Goal: Use online tool/utility: Utilize a website feature to perform a specific function

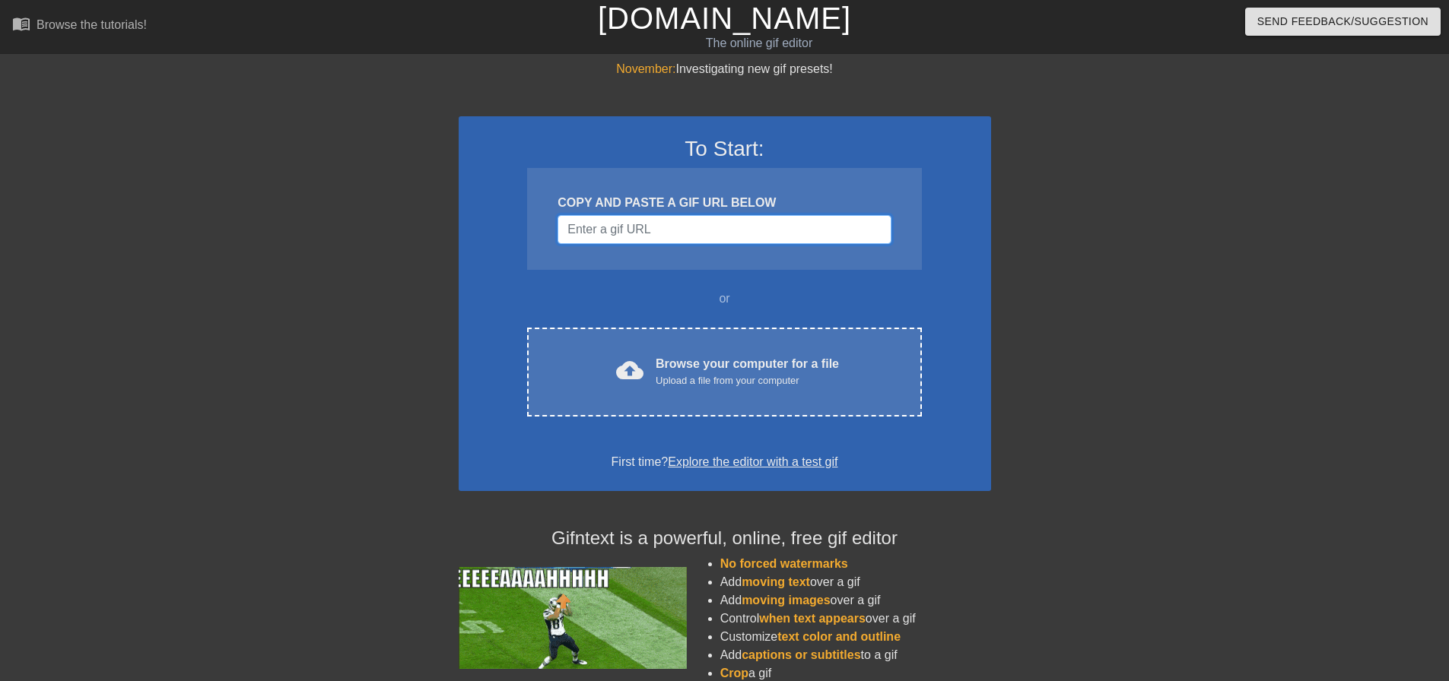
click at [603, 224] on input "Username" at bounding box center [724, 229] width 333 height 29
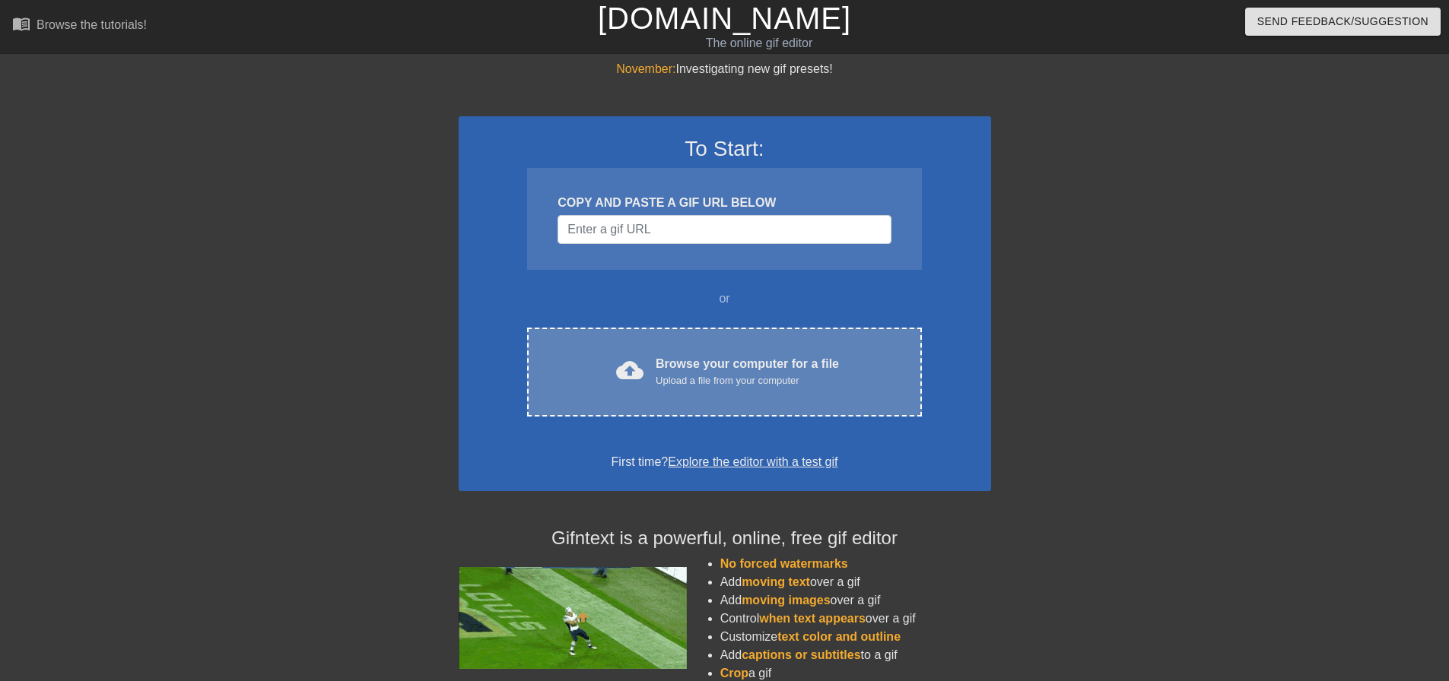
click at [634, 338] on div "cloud_upload Browse your computer for a file Upload a file from your computer C…" at bounding box center [724, 372] width 394 height 89
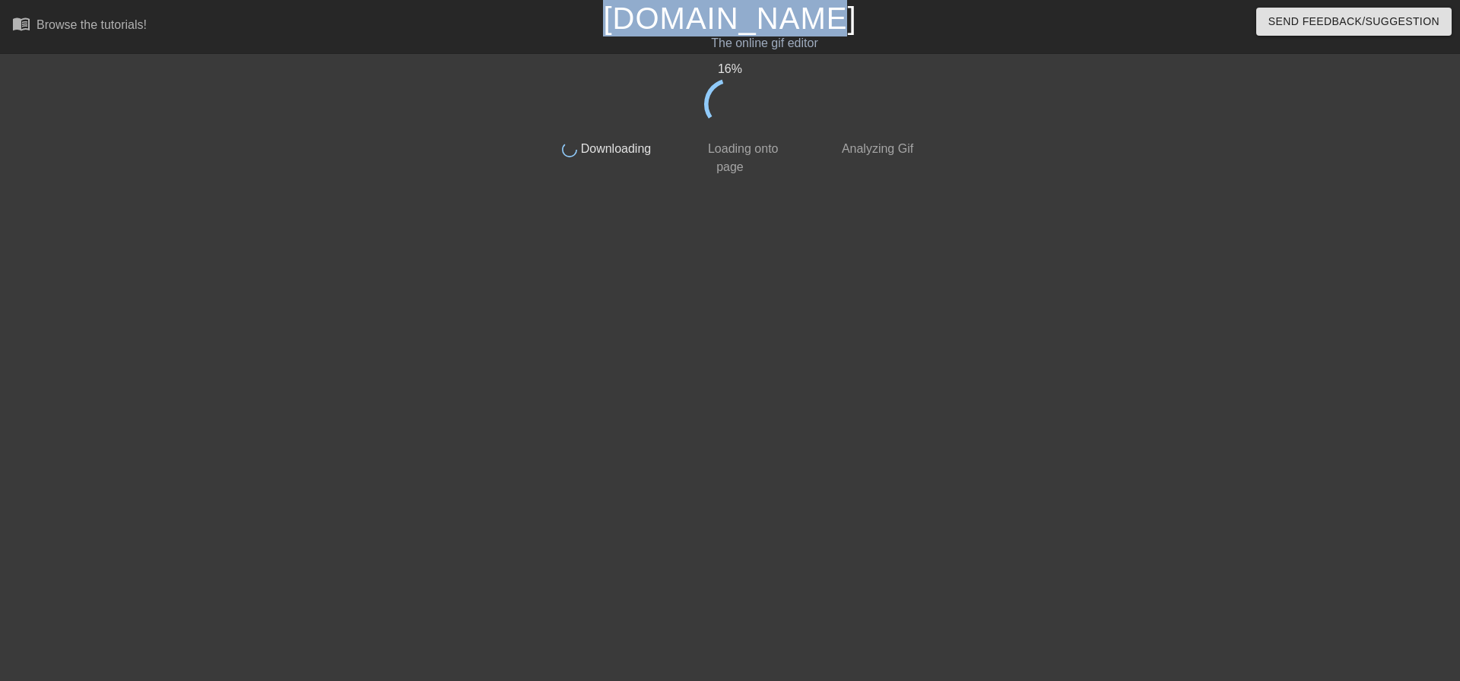
drag, startPoint x: 891, startPoint y: 16, endPoint x: 631, endPoint y: 21, distance: 260.2
click at [631, 21] on h1 "[DOMAIN_NAME]" at bounding box center [730, 18] width 472 height 37
copy link "[DOMAIN_NAME]"
click at [842, 32] on h1 "[DOMAIN_NAME]" at bounding box center [730, 18] width 472 height 37
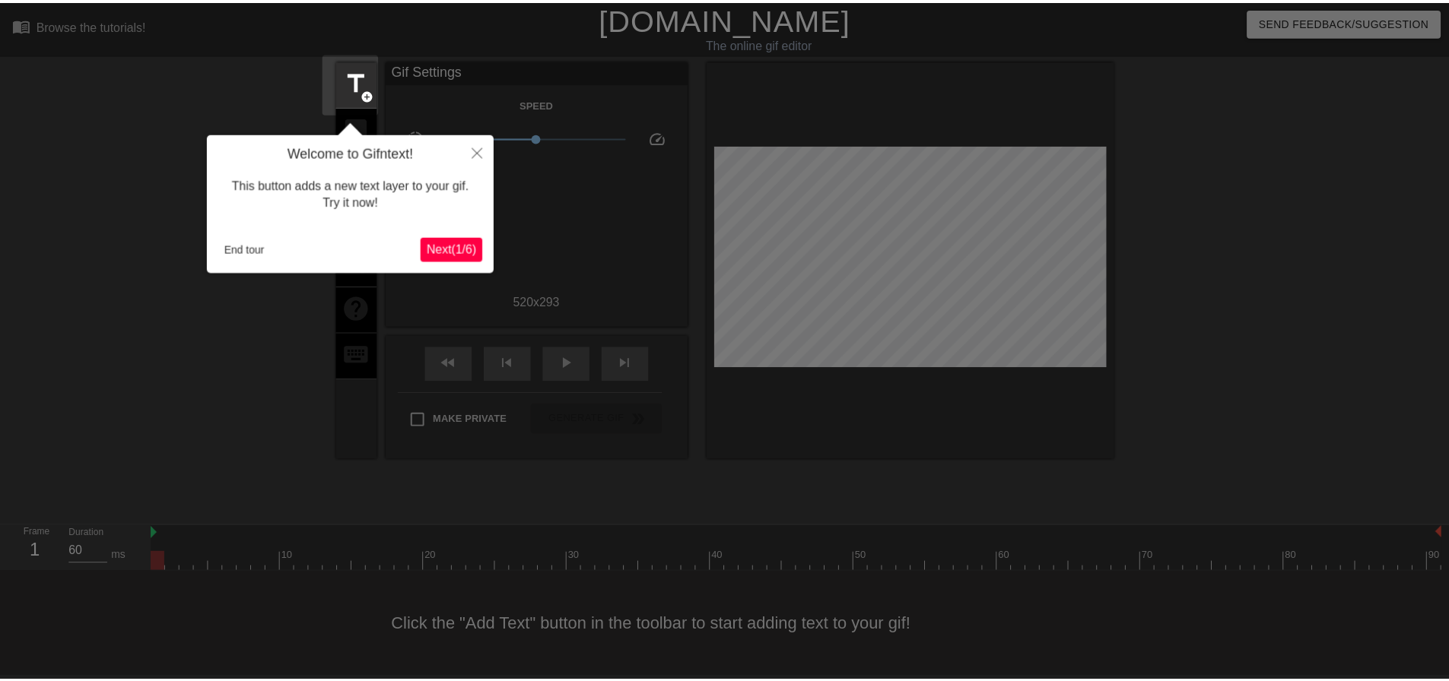
scroll to position [8, 0]
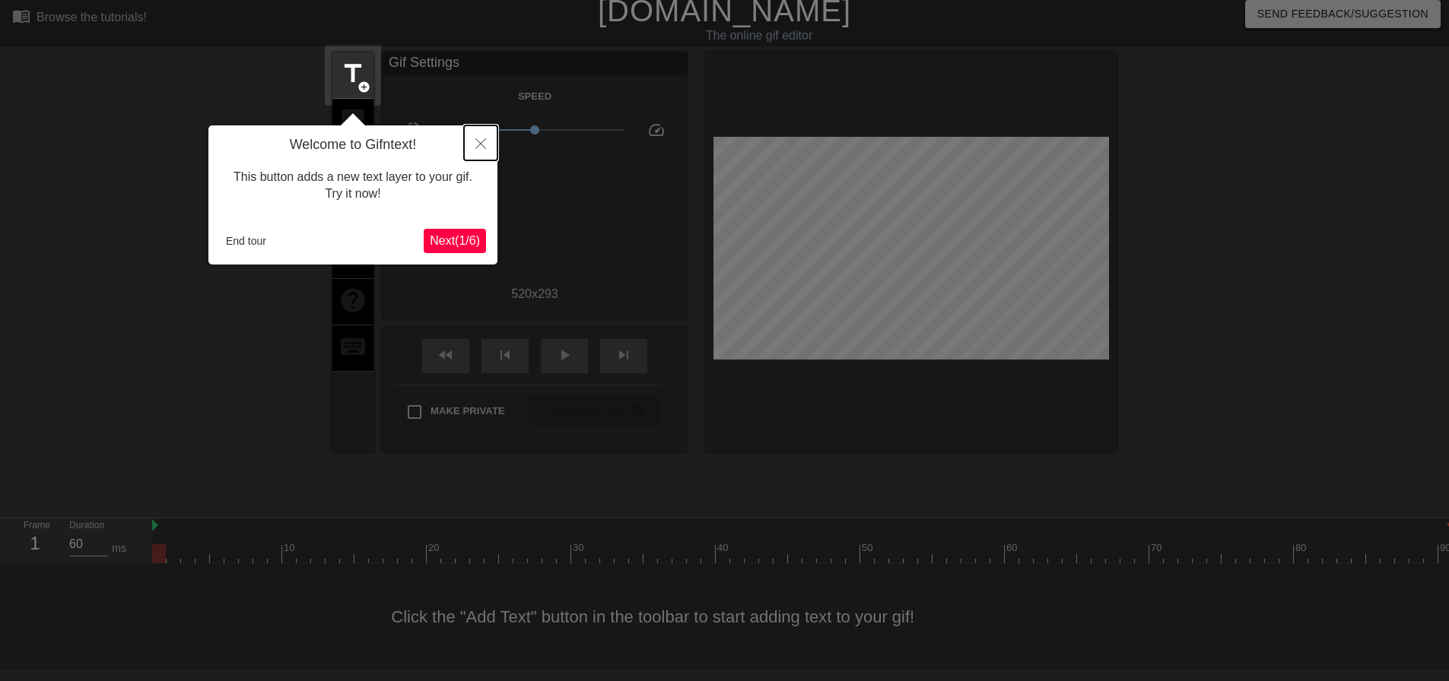
click at [483, 141] on icon "Close" at bounding box center [480, 143] width 11 height 11
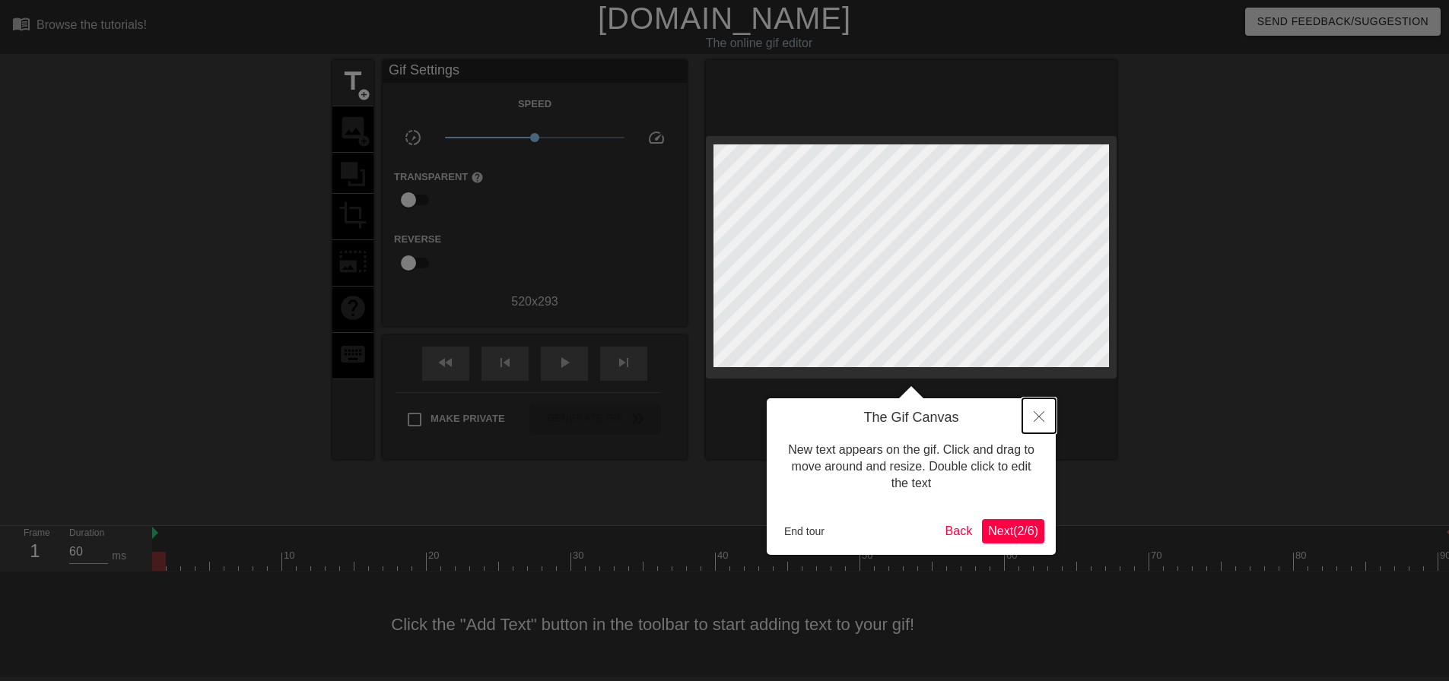
click at [1029, 412] on button "Close" at bounding box center [1038, 416] width 33 height 35
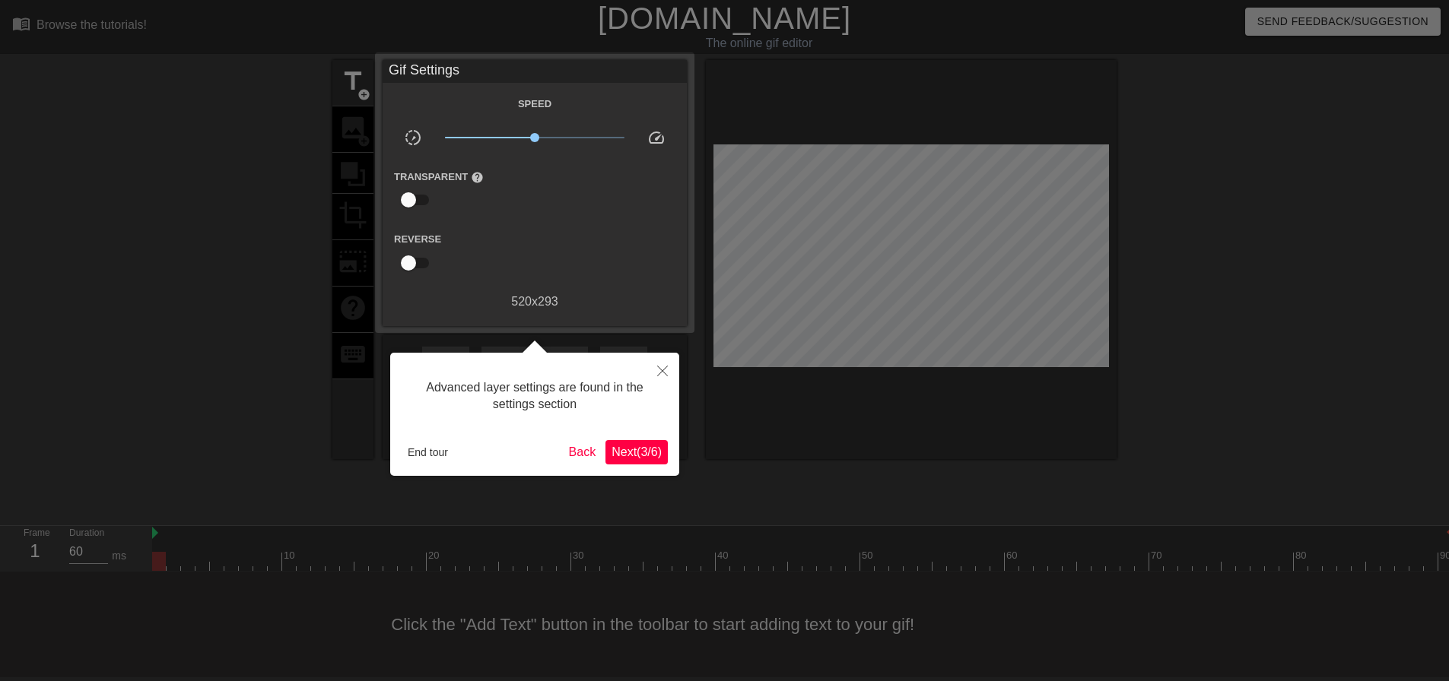
scroll to position [8, 0]
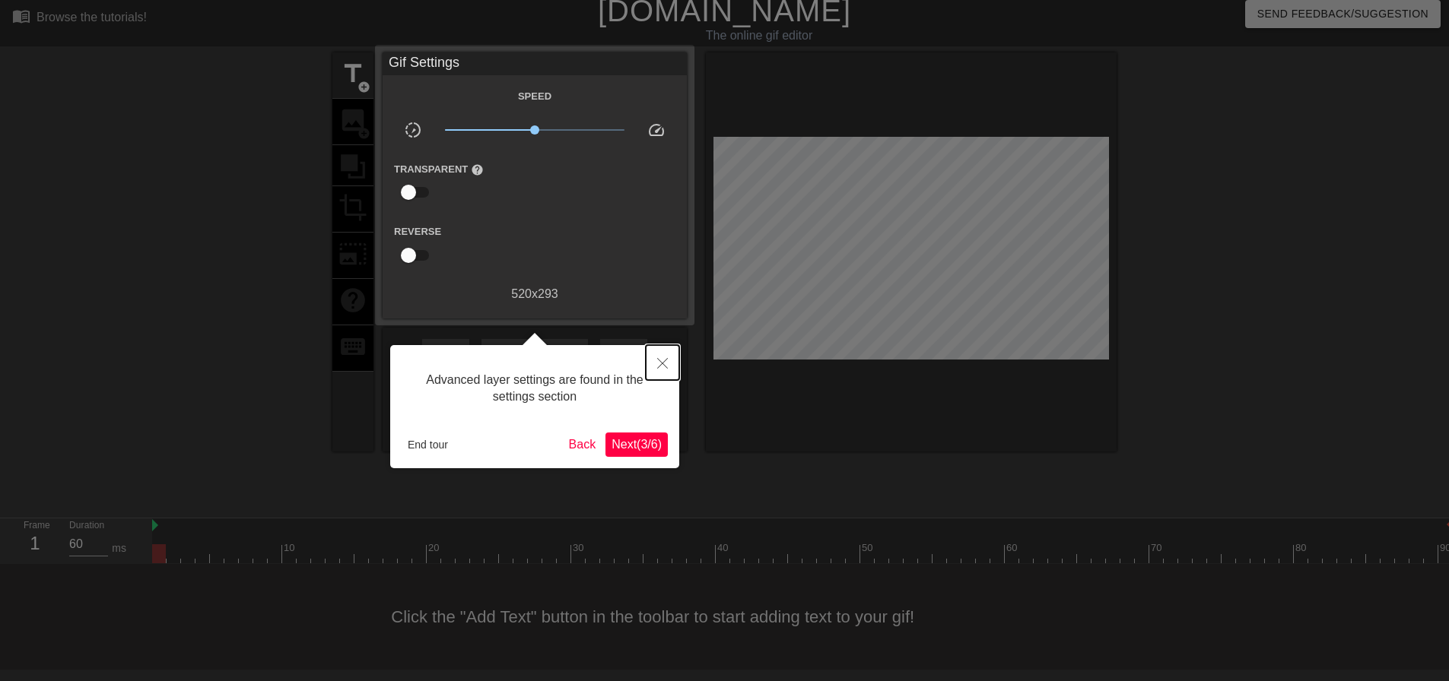
click at [658, 363] on icon "Close" at bounding box center [662, 363] width 11 height 11
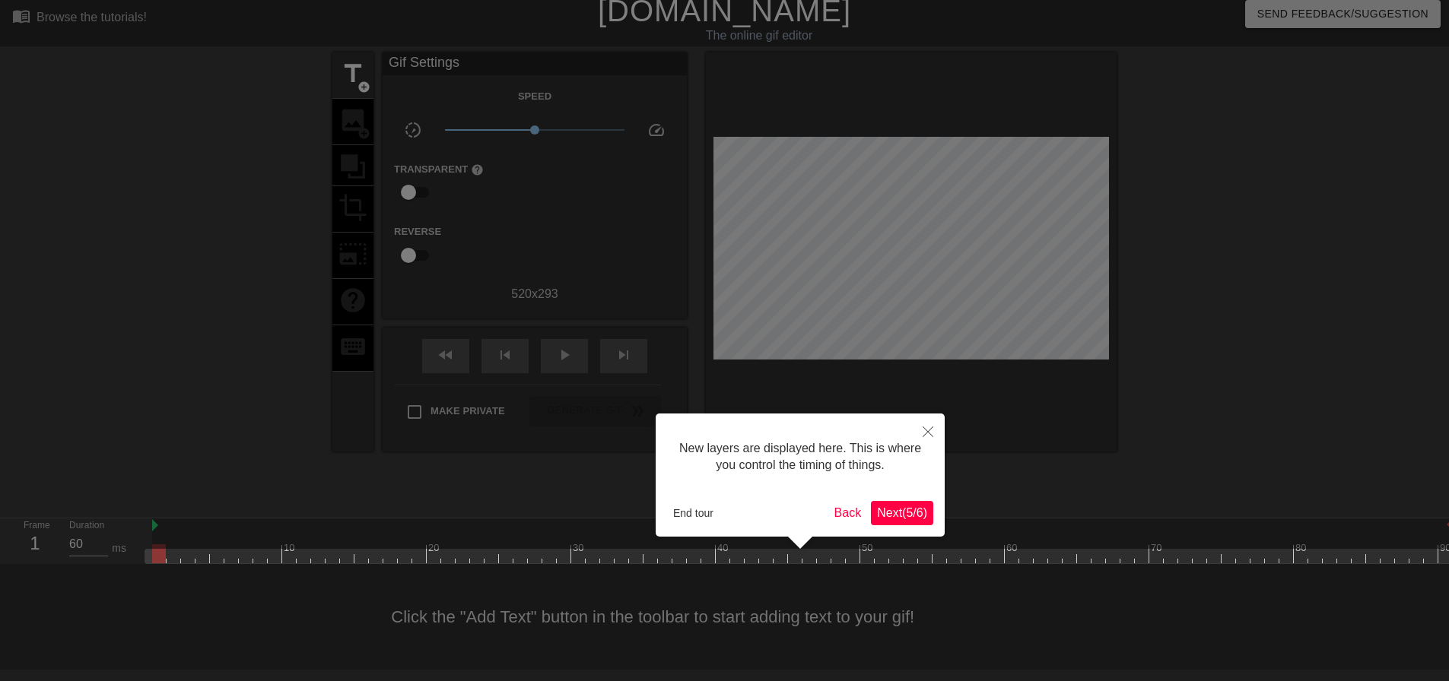
scroll to position [13, 0]
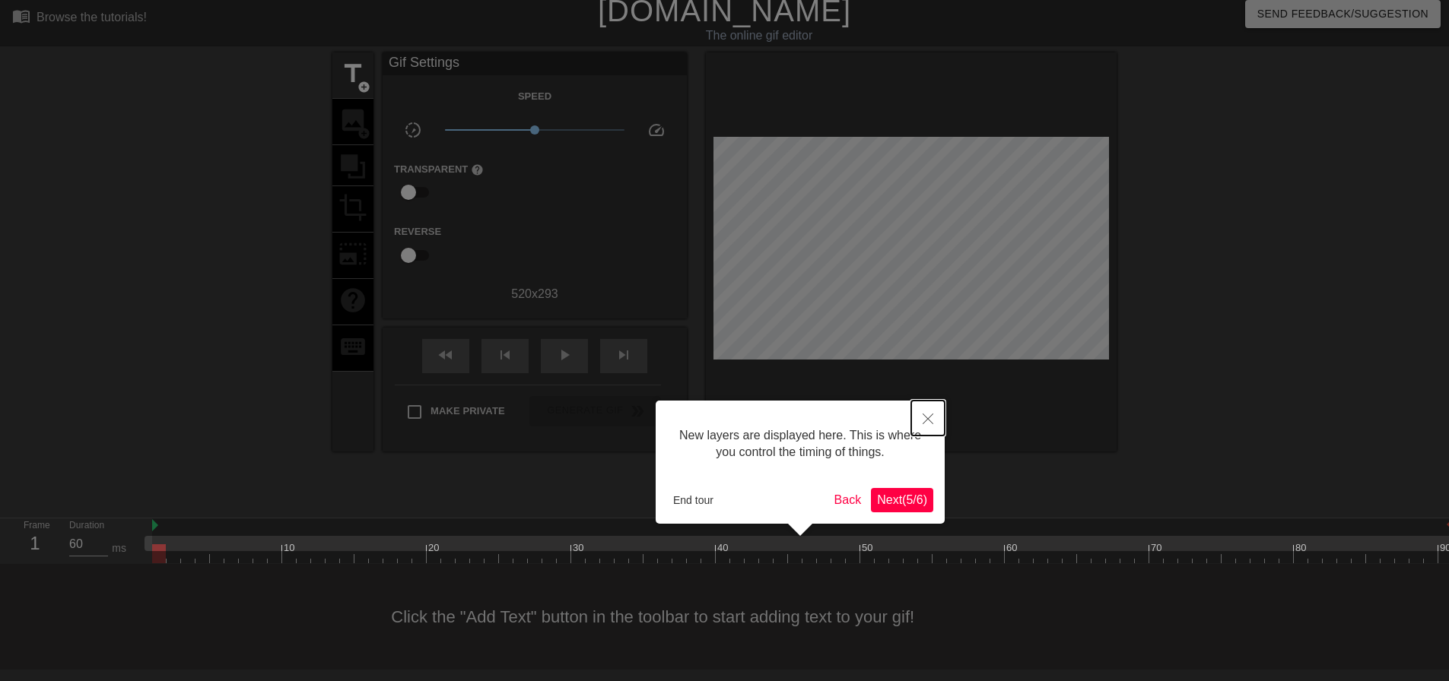
click at [939, 421] on button "Close" at bounding box center [927, 418] width 33 height 35
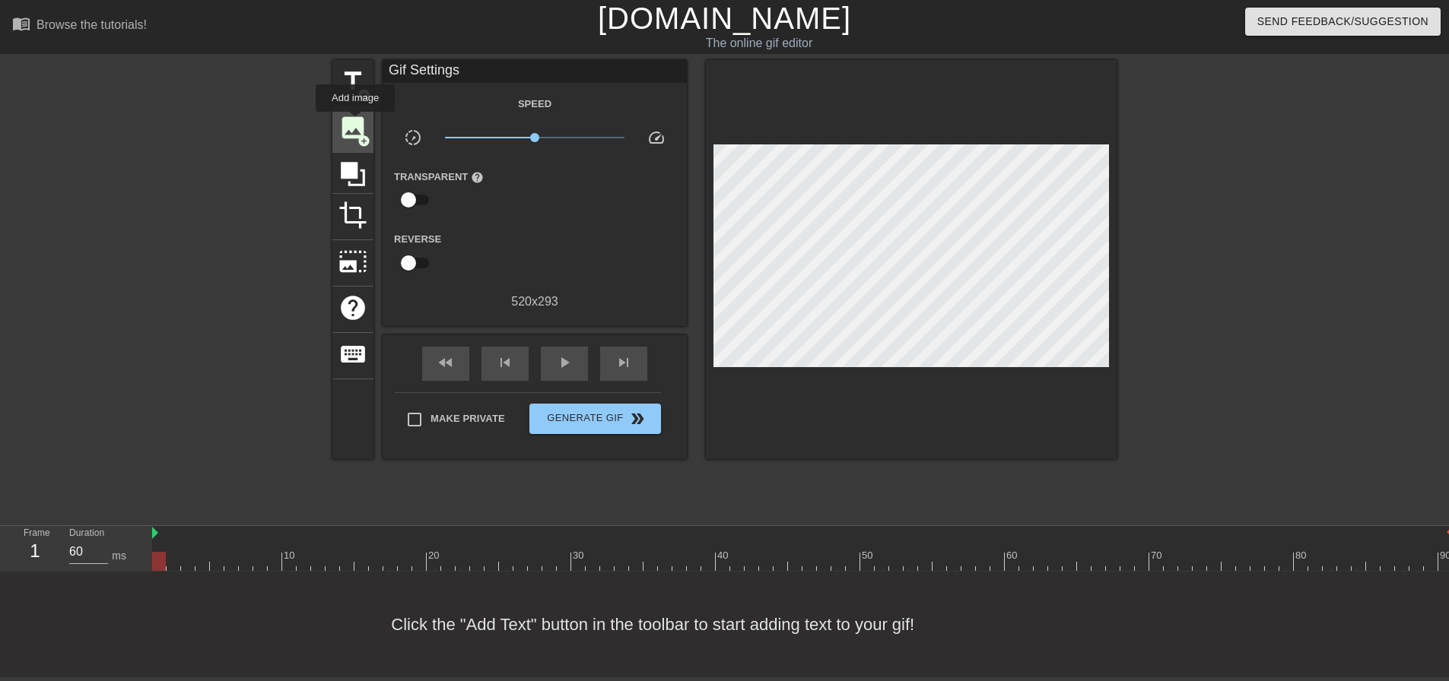
click at [355, 122] on span "image" at bounding box center [352, 127] width 29 height 29
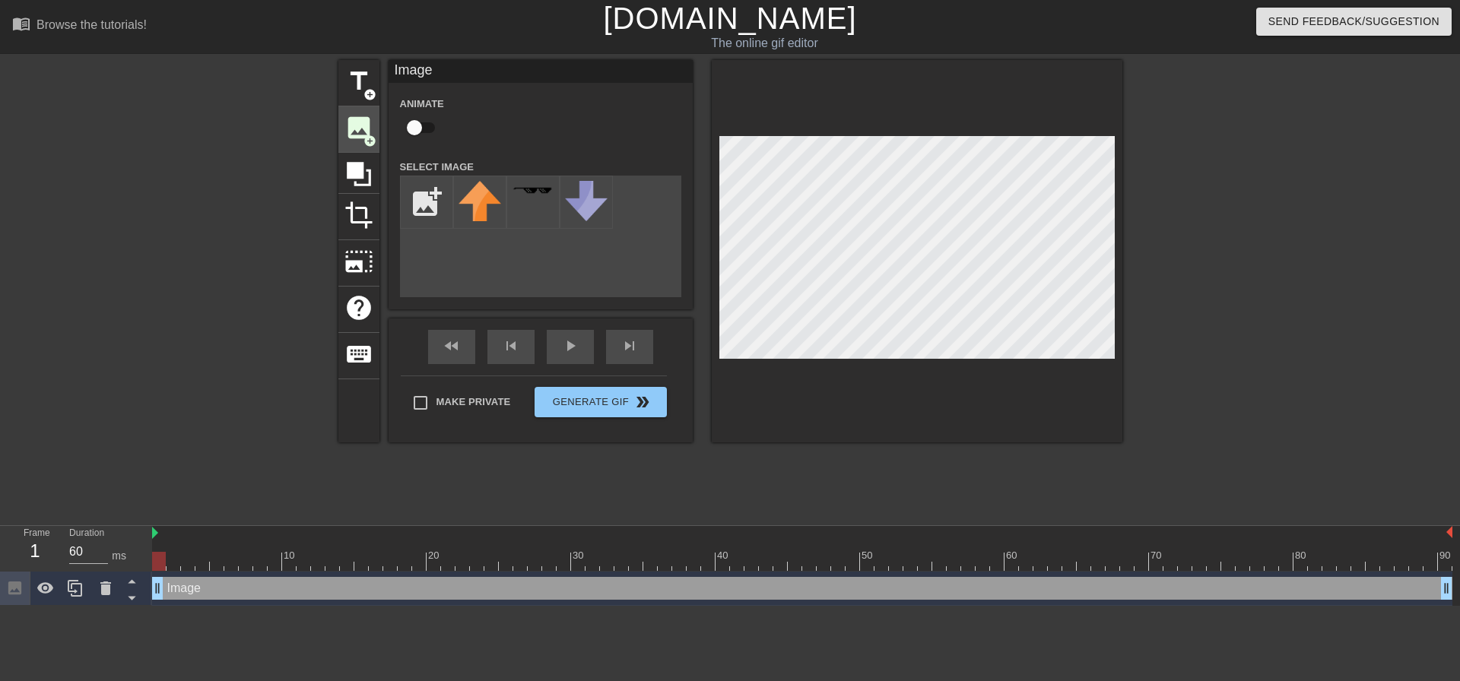
scroll to position [0, 0]
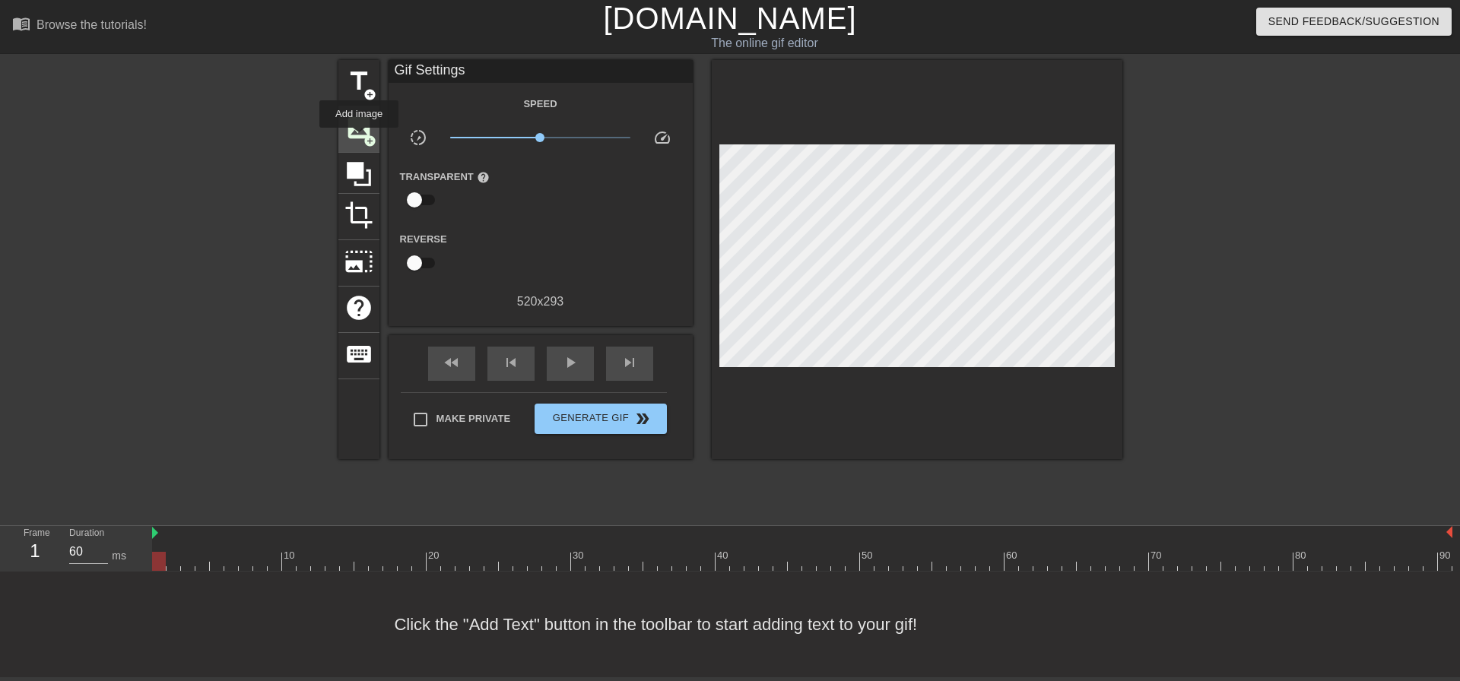
click at [360, 135] on span "image" at bounding box center [359, 127] width 29 height 29
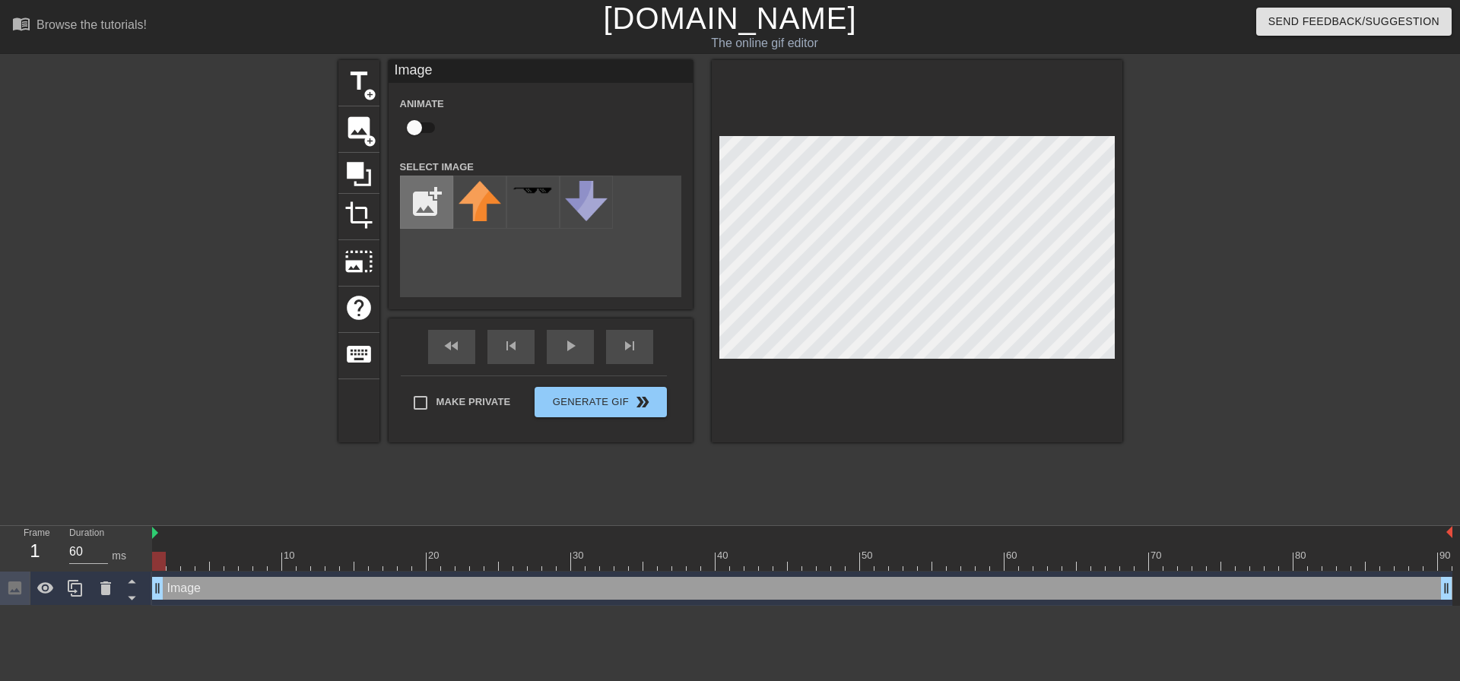
click at [437, 205] on input "file" at bounding box center [427, 202] width 52 height 52
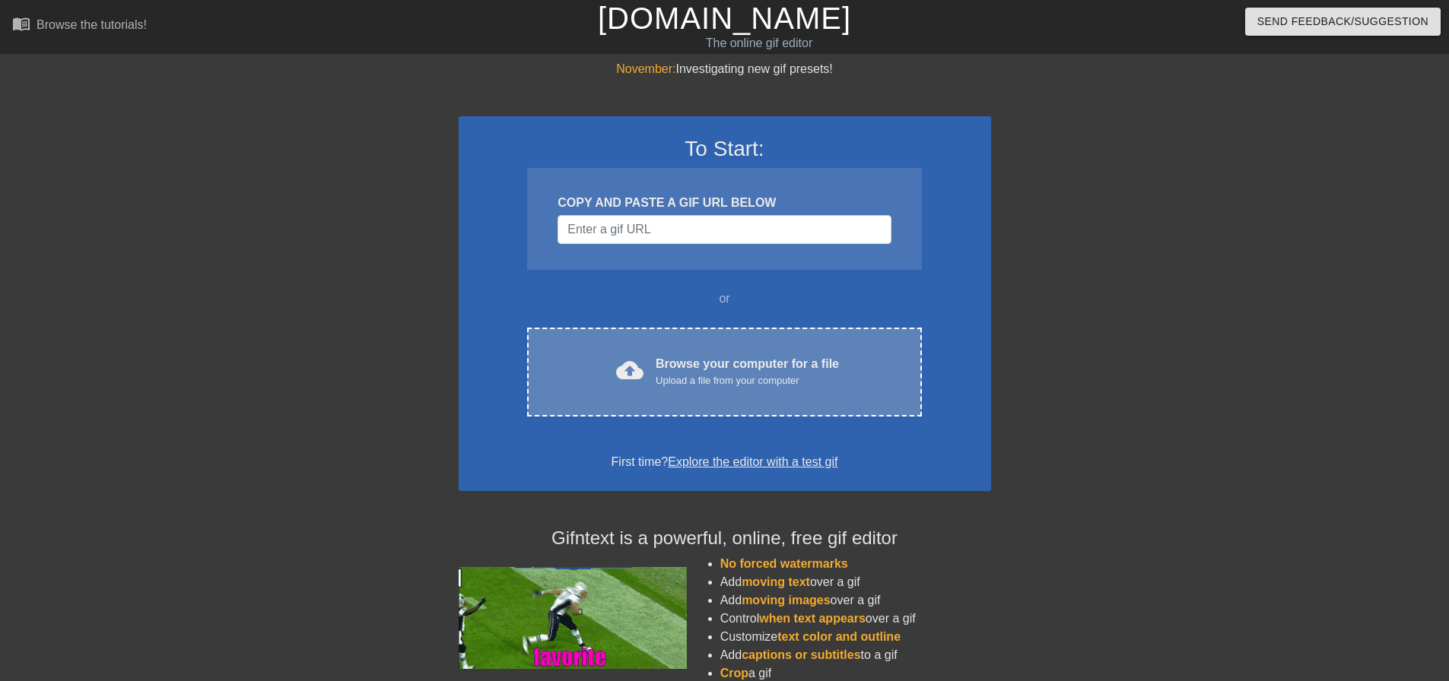
click at [655, 340] on div "cloud_upload Browse your computer for a file Upload a file from your computer C…" at bounding box center [724, 372] width 394 height 89
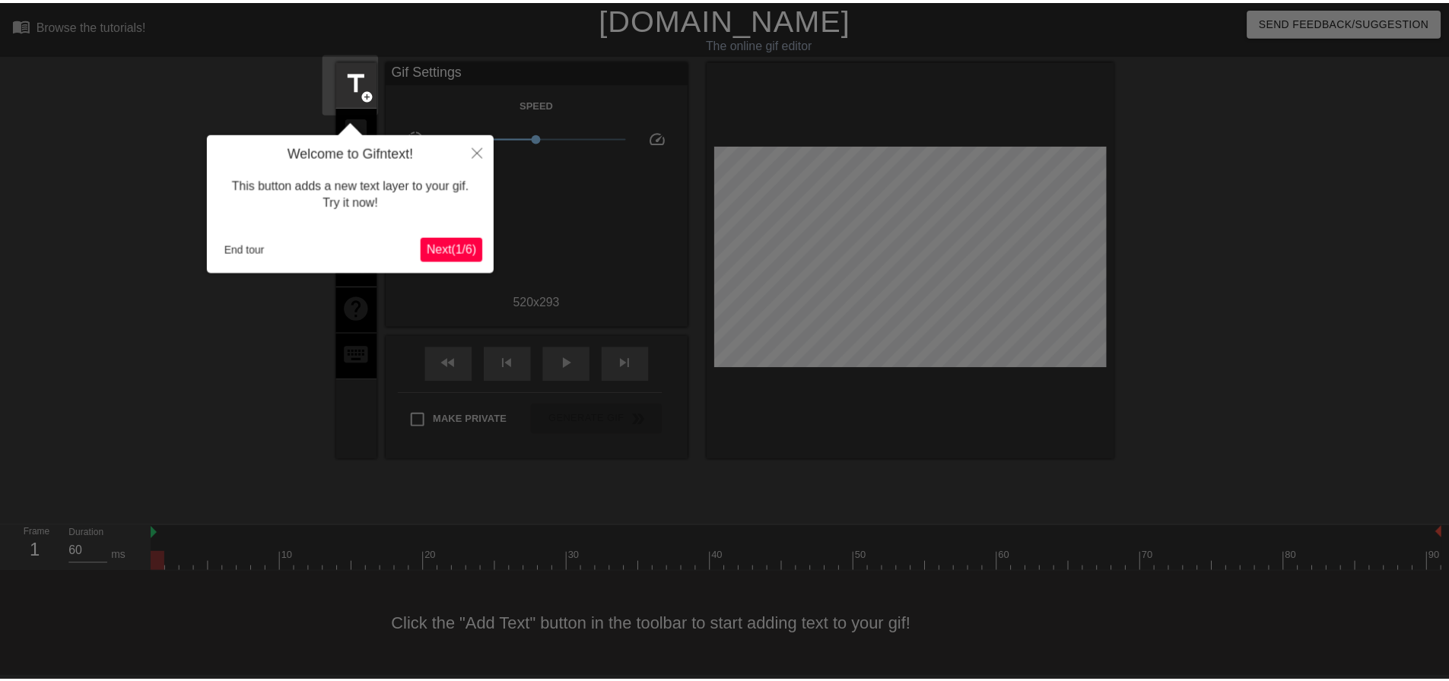
scroll to position [8, 0]
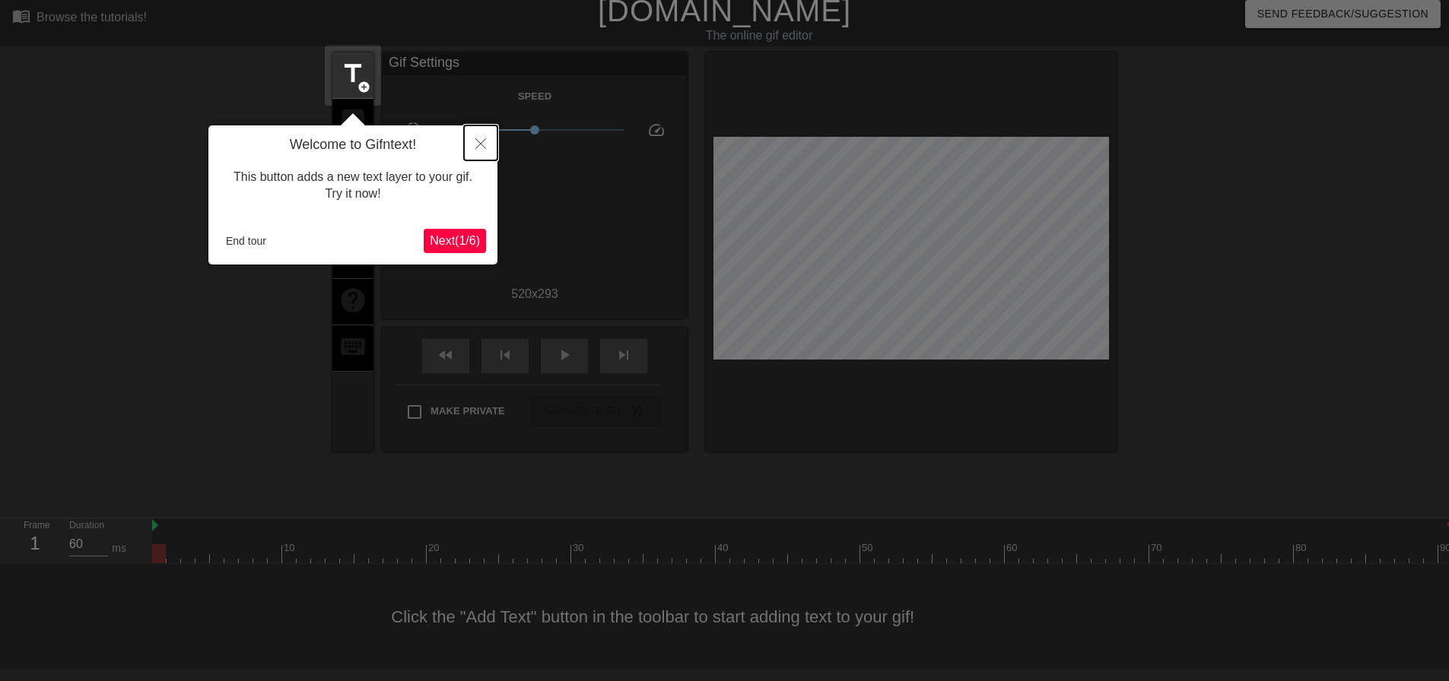
click at [490, 143] on button "Close" at bounding box center [480, 142] width 33 height 35
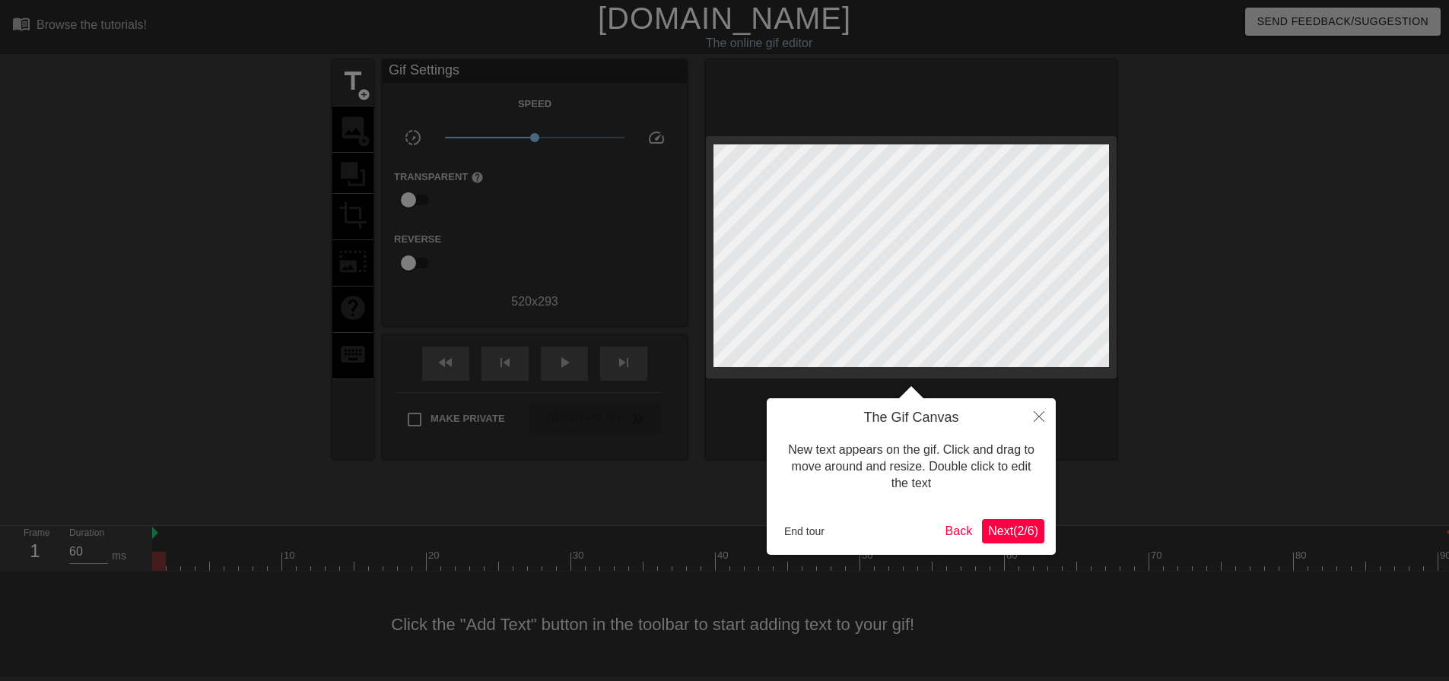
click at [498, 175] on div at bounding box center [724, 344] width 1449 height 689
click at [519, 183] on div at bounding box center [724, 344] width 1449 height 689
click at [1032, 528] on span "Next ( 2 / 6 )" at bounding box center [1013, 531] width 50 height 13
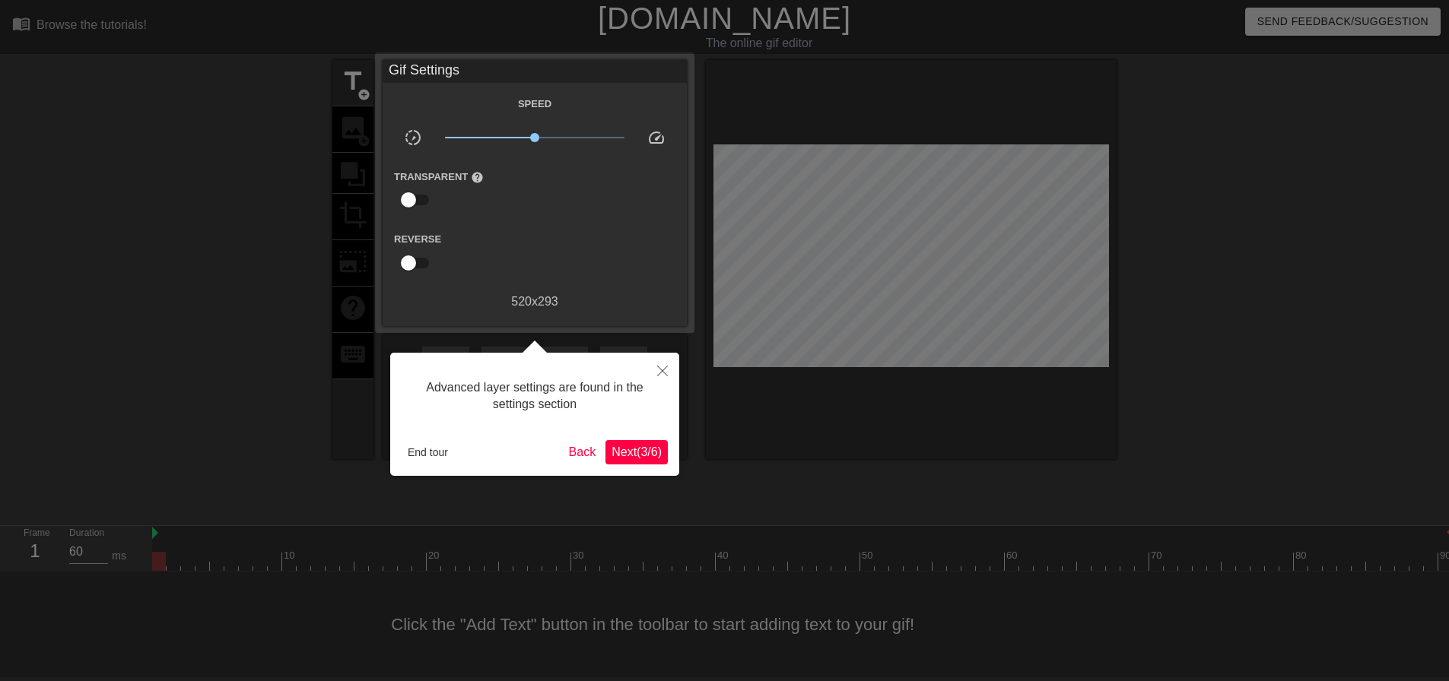
scroll to position [8, 0]
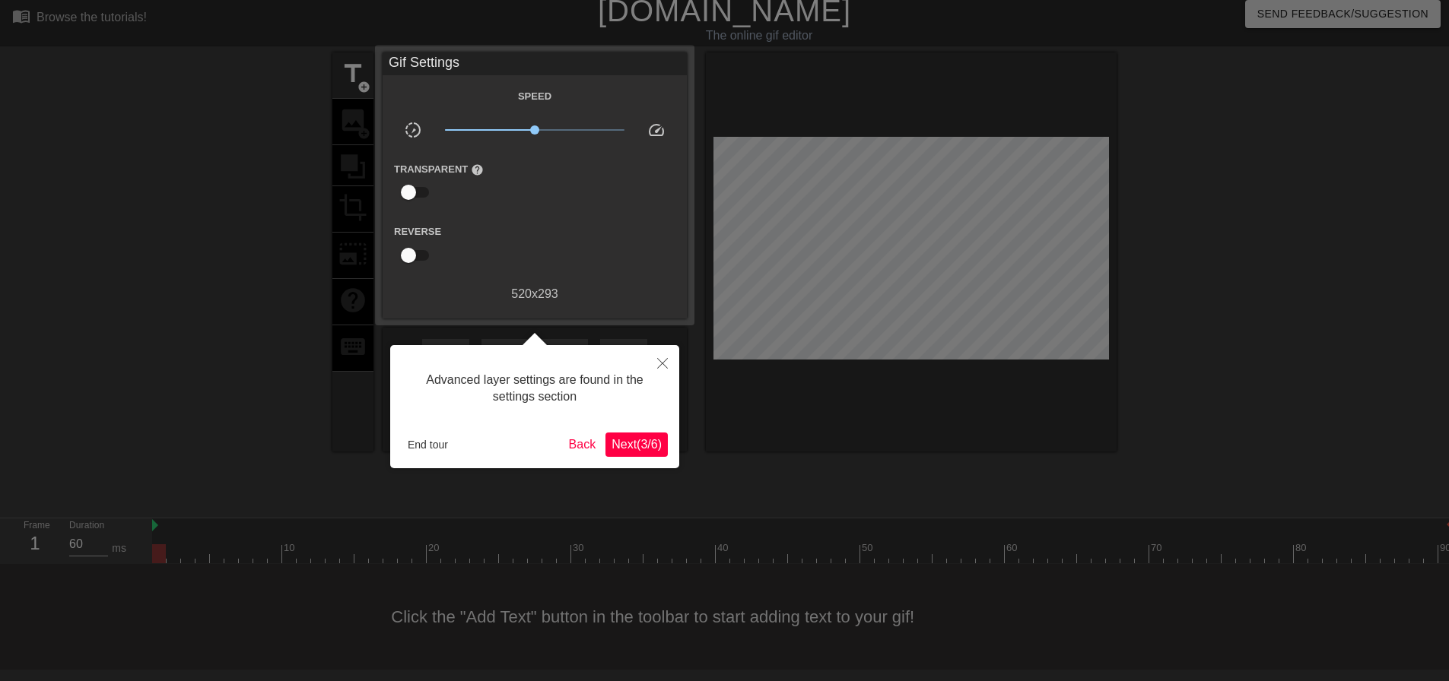
click at [1032, 528] on div at bounding box center [724, 336] width 1449 height 689
click at [673, 449] on div "Advanced layer settings are found in the settings section End tour Back Next ( …" at bounding box center [534, 406] width 289 height 123
click at [654, 447] on span "Next ( 3 / 6 )" at bounding box center [637, 444] width 50 height 13
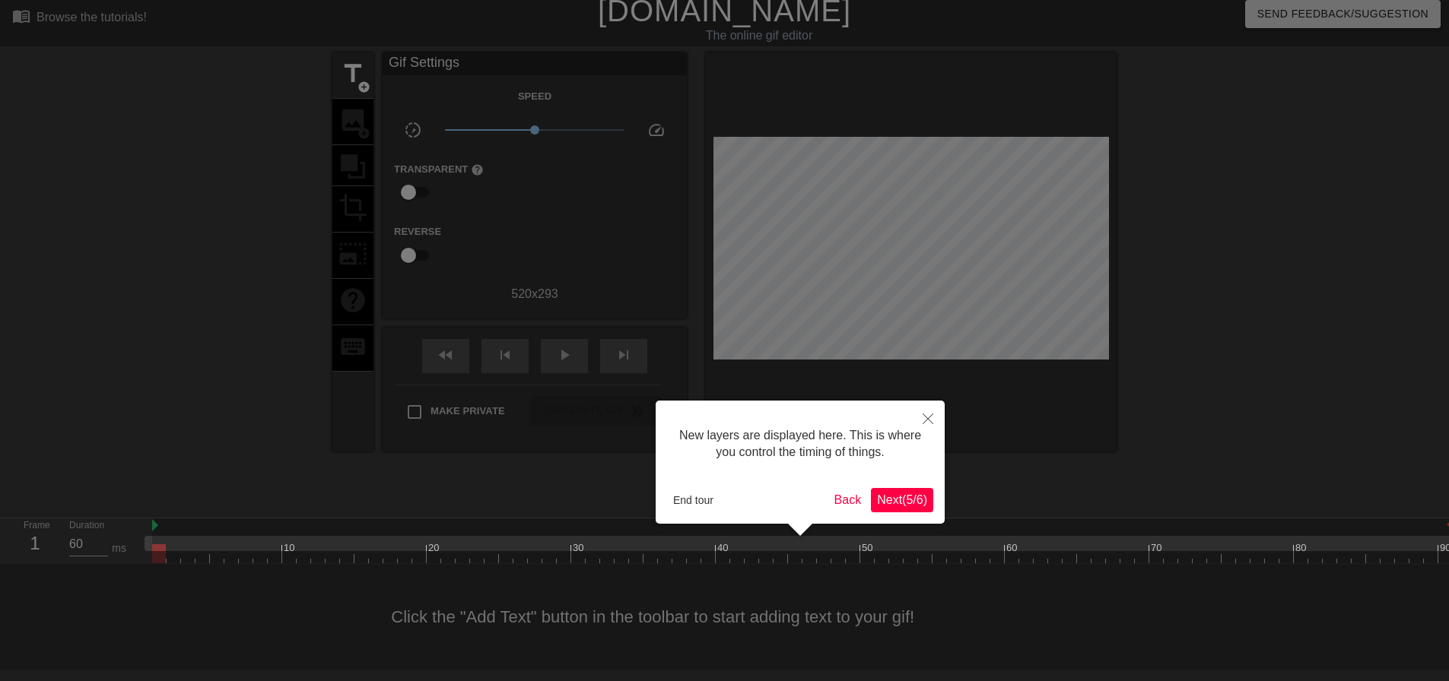
click at [901, 494] on span "Next ( 5 / 6 )" at bounding box center [902, 500] width 50 height 13
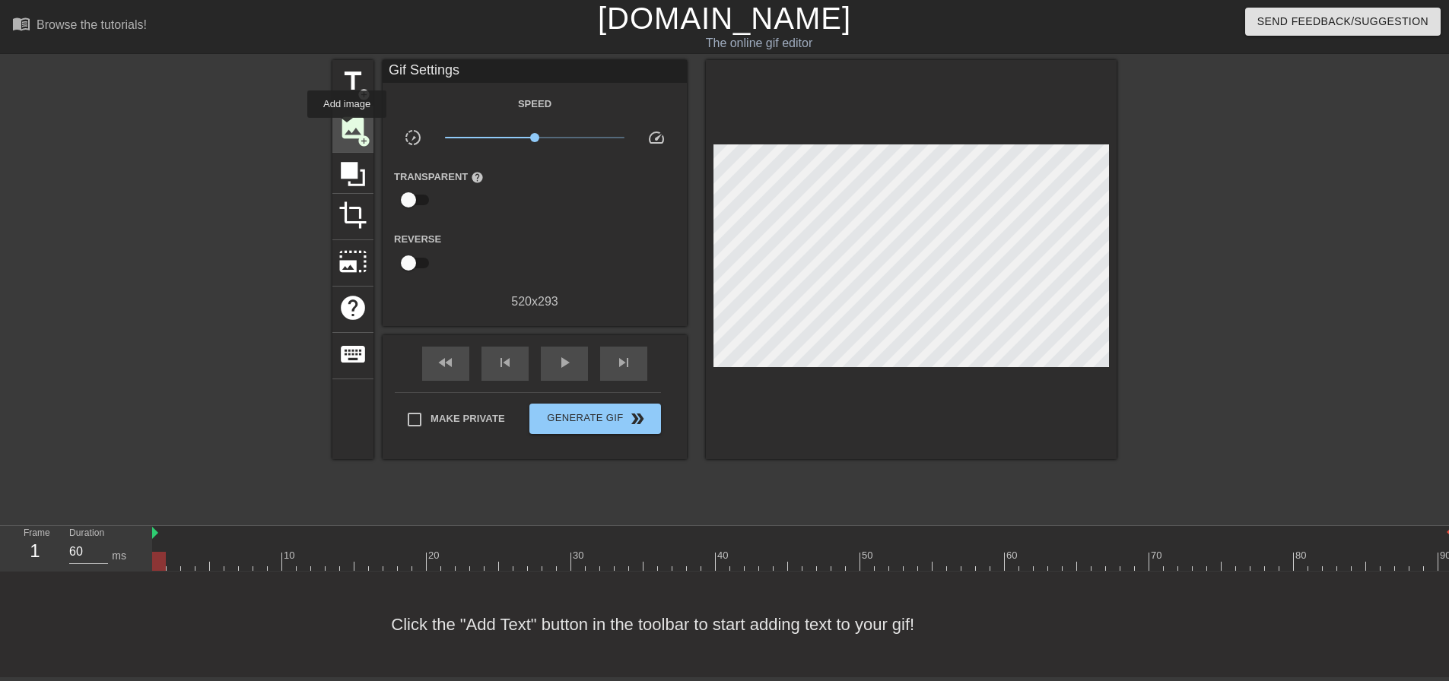
click at [347, 129] on span "image" at bounding box center [352, 127] width 29 height 29
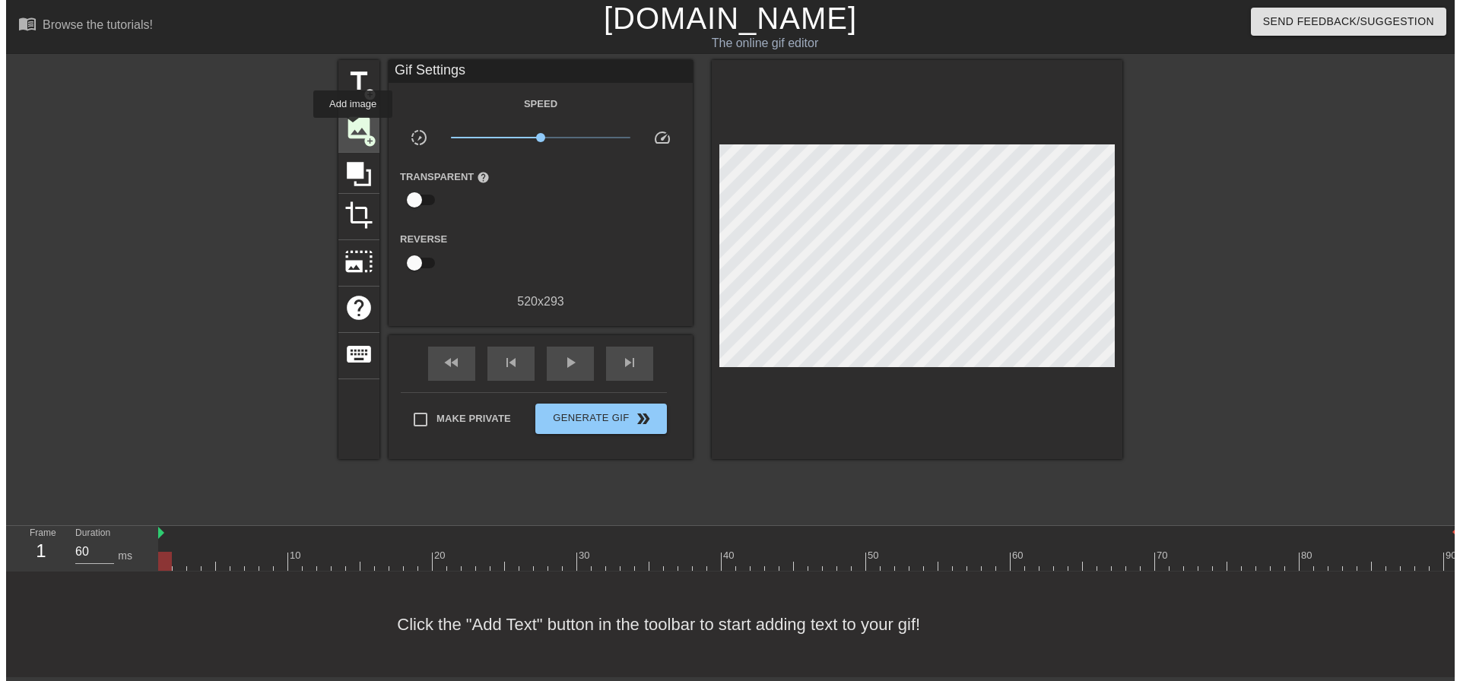
scroll to position [0, 0]
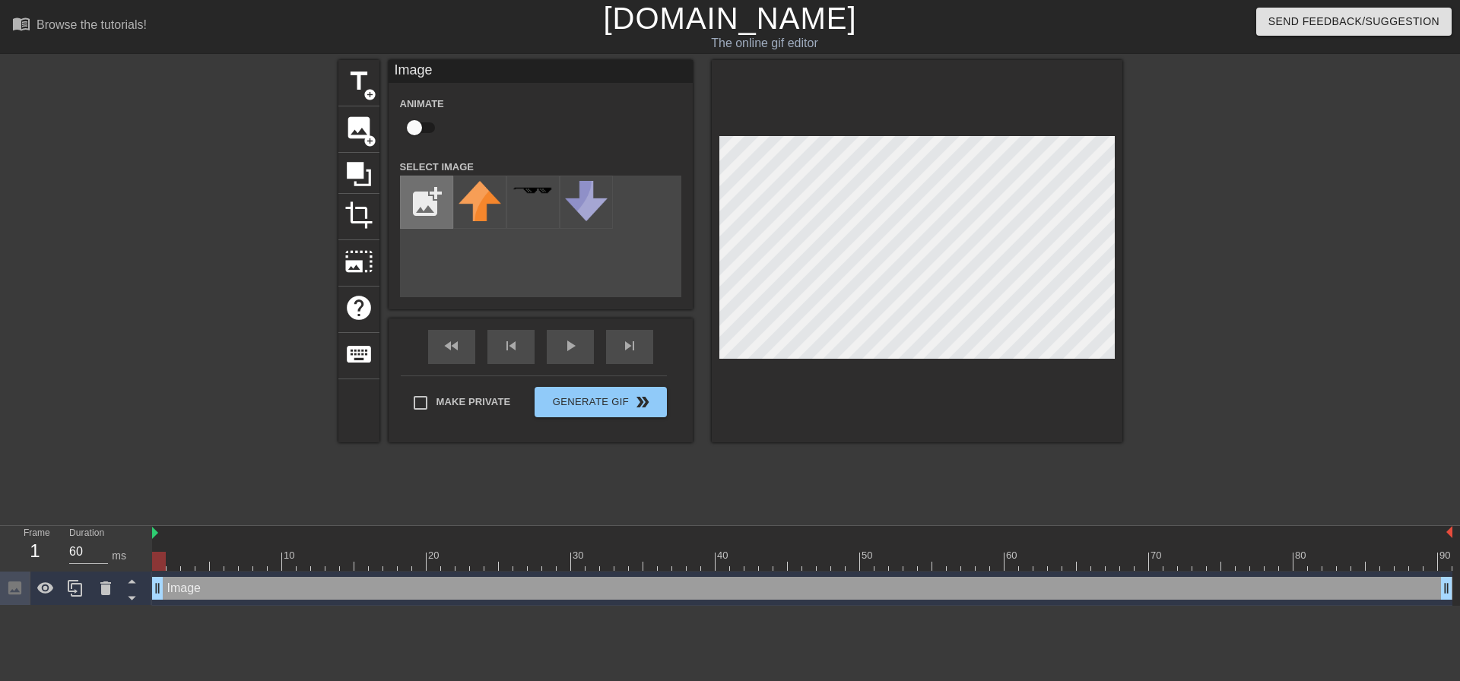
click at [430, 207] on input "file" at bounding box center [427, 202] width 52 height 52
type input "C:\fakepath\CIS.png"
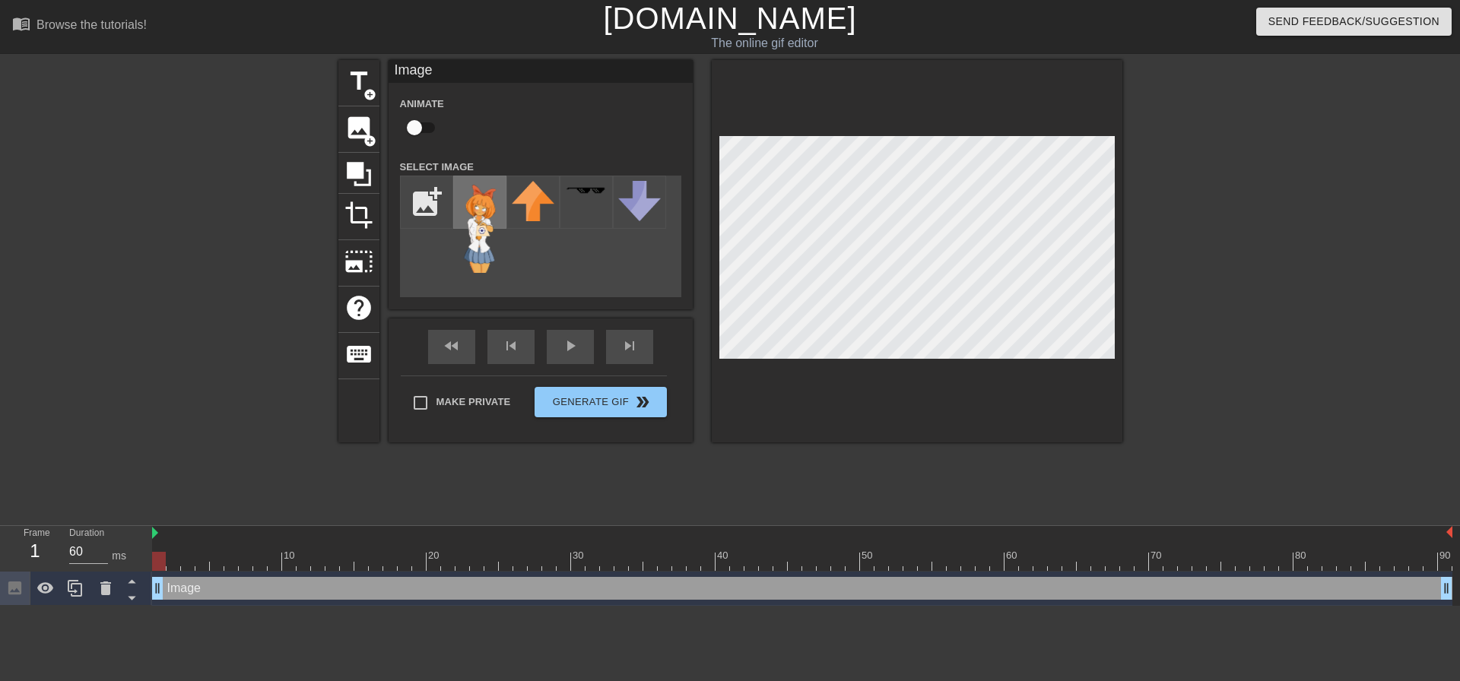
click at [482, 190] on img at bounding box center [480, 227] width 43 height 92
click at [954, 37] on div "menu_book Browse the tutorials! [DOMAIN_NAME] The online gif editor Send Feedba…" at bounding box center [730, 303] width 1460 height 606
click at [986, 376] on div at bounding box center [917, 251] width 411 height 383
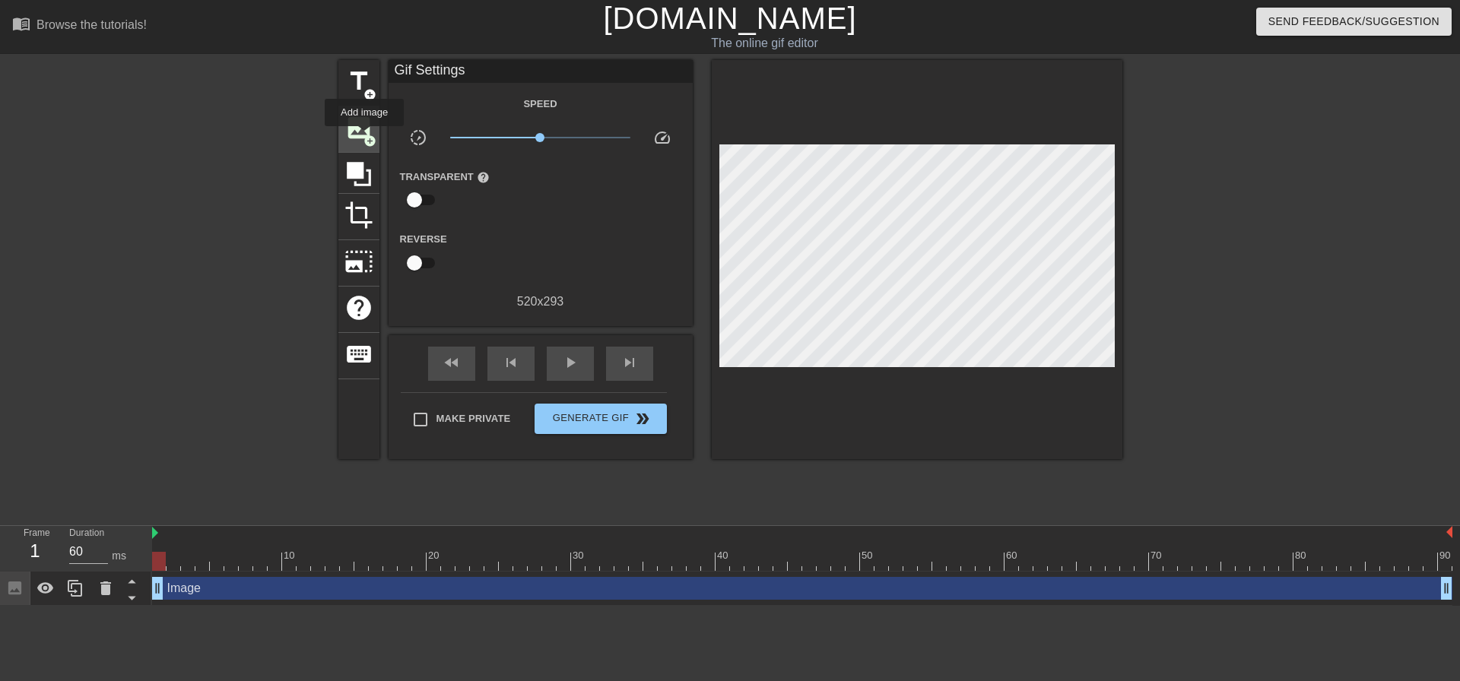
click at [364, 137] on span "add_circle" at bounding box center [370, 141] width 13 height 13
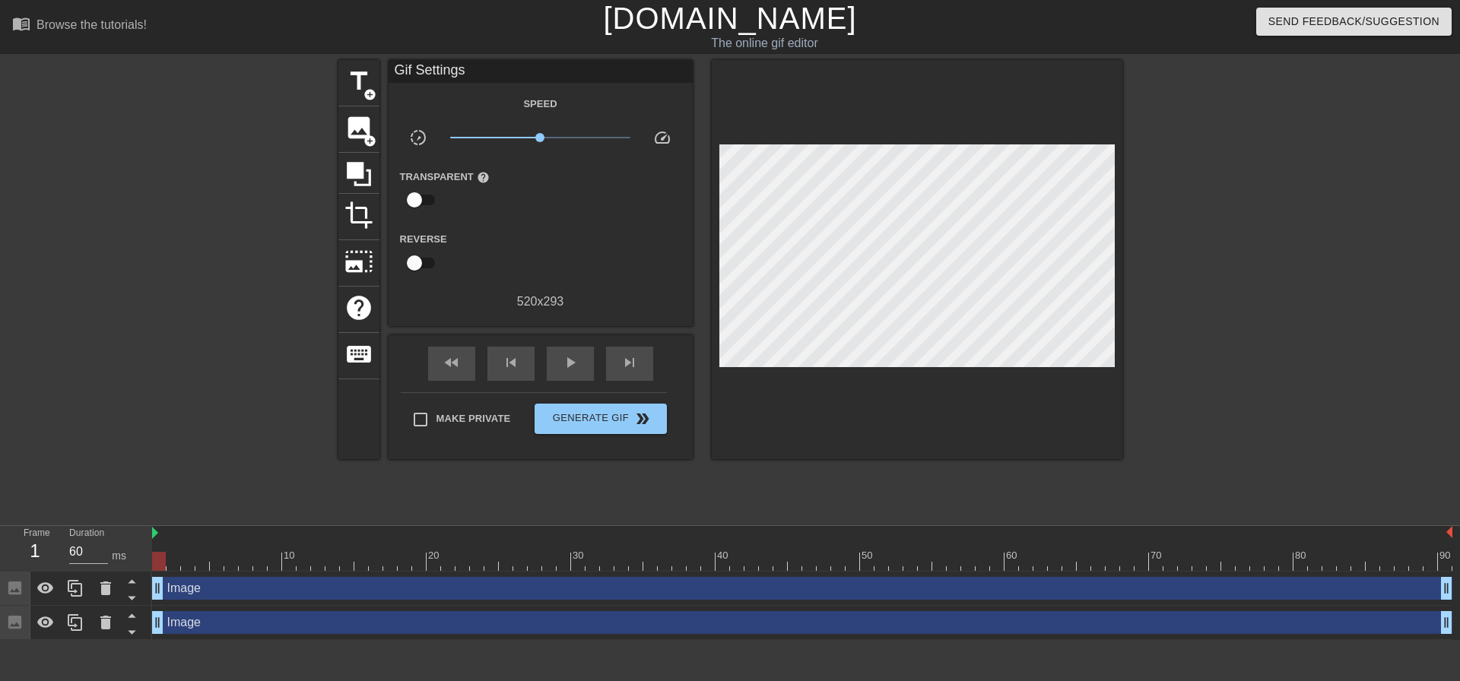
click at [723, 291] on div at bounding box center [917, 259] width 411 height 399
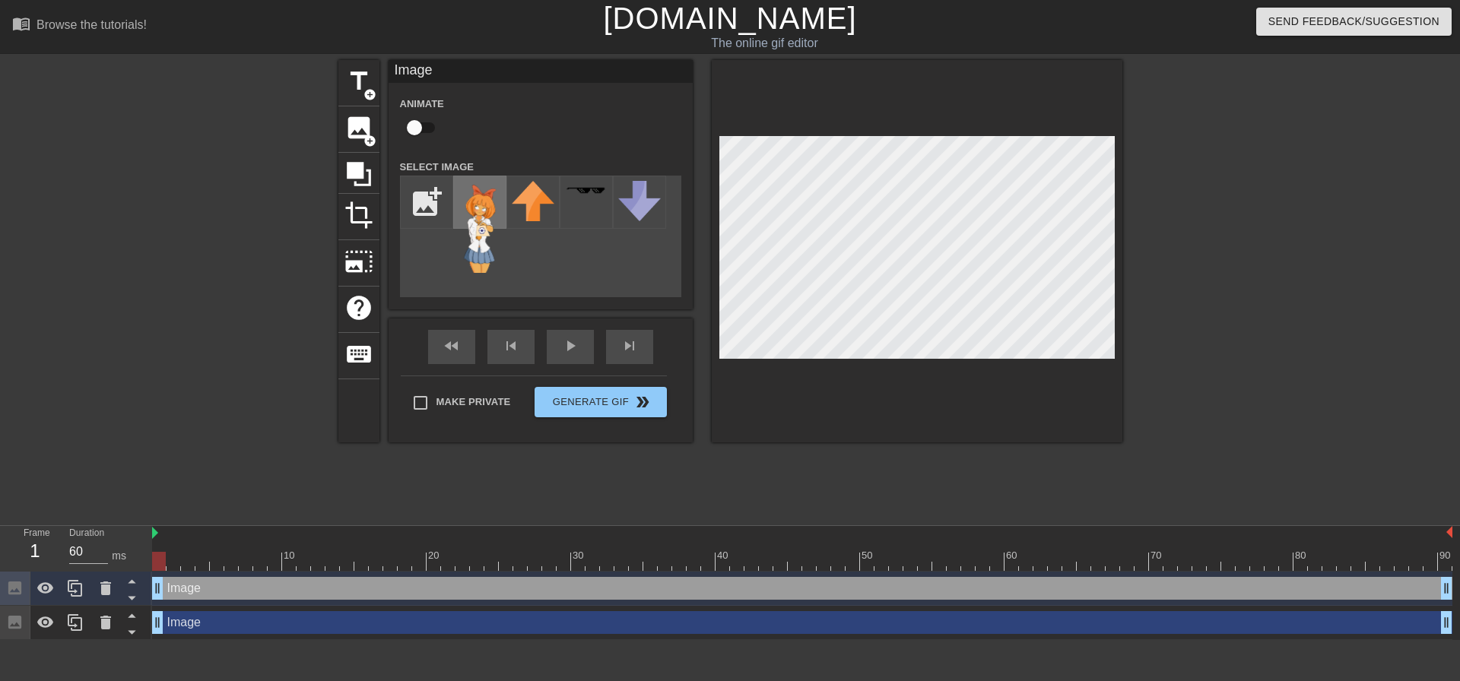
drag, startPoint x: 479, startPoint y: 212, endPoint x: 500, endPoint y: 214, distance: 21.4
click at [479, 211] on img at bounding box center [480, 227] width 43 height 92
click at [1024, 135] on div at bounding box center [917, 251] width 411 height 383
click at [1166, 586] on div "Image drag_handle drag_handle" at bounding box center [802, 588] width 1301 height 23
click at [1232, 421] on div at bounding box center [1255, 288] width 228 height 456
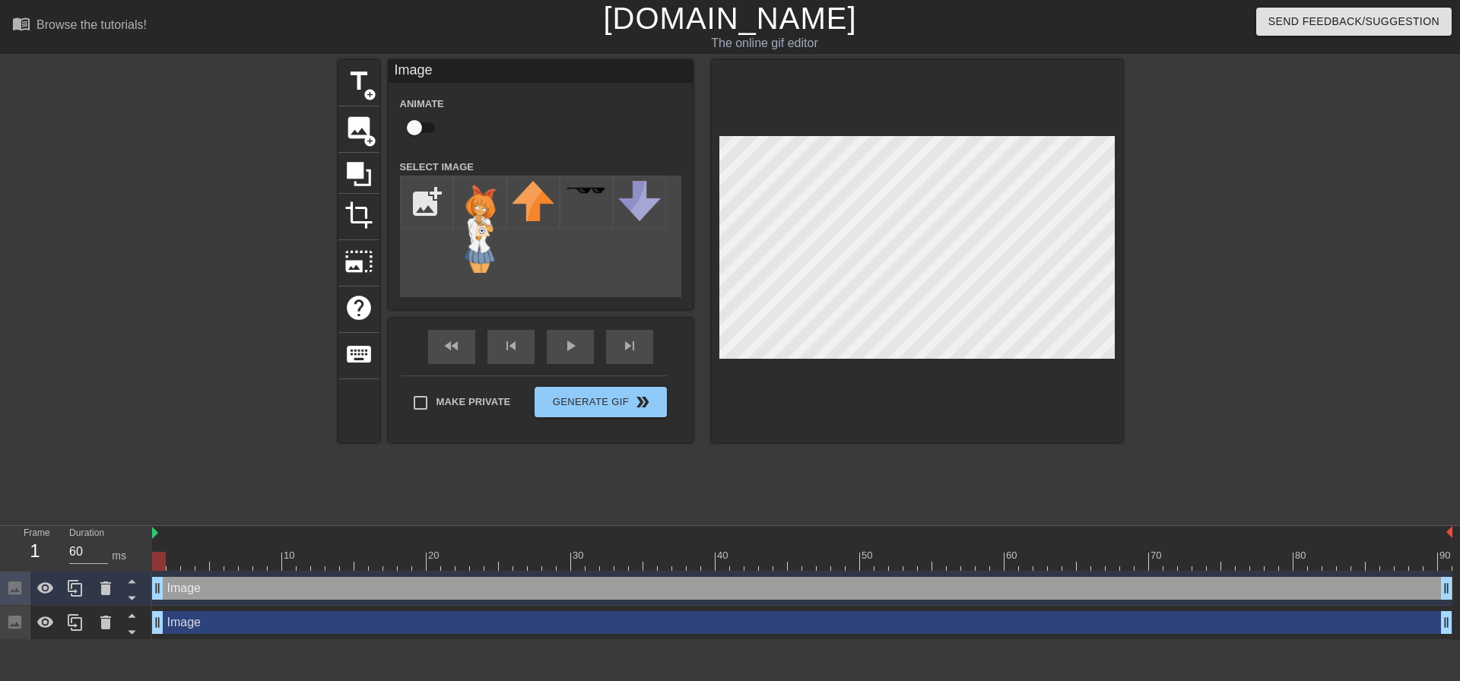
click at [1293, 255] on div at bounding box center [1255, 288] width 228 height 456
click at [1065, 125] on div at bounding box center [917, 251] width 411 height 383
click at [1266, 283] on div at bounding box center [1255, 288] width 228 height 456
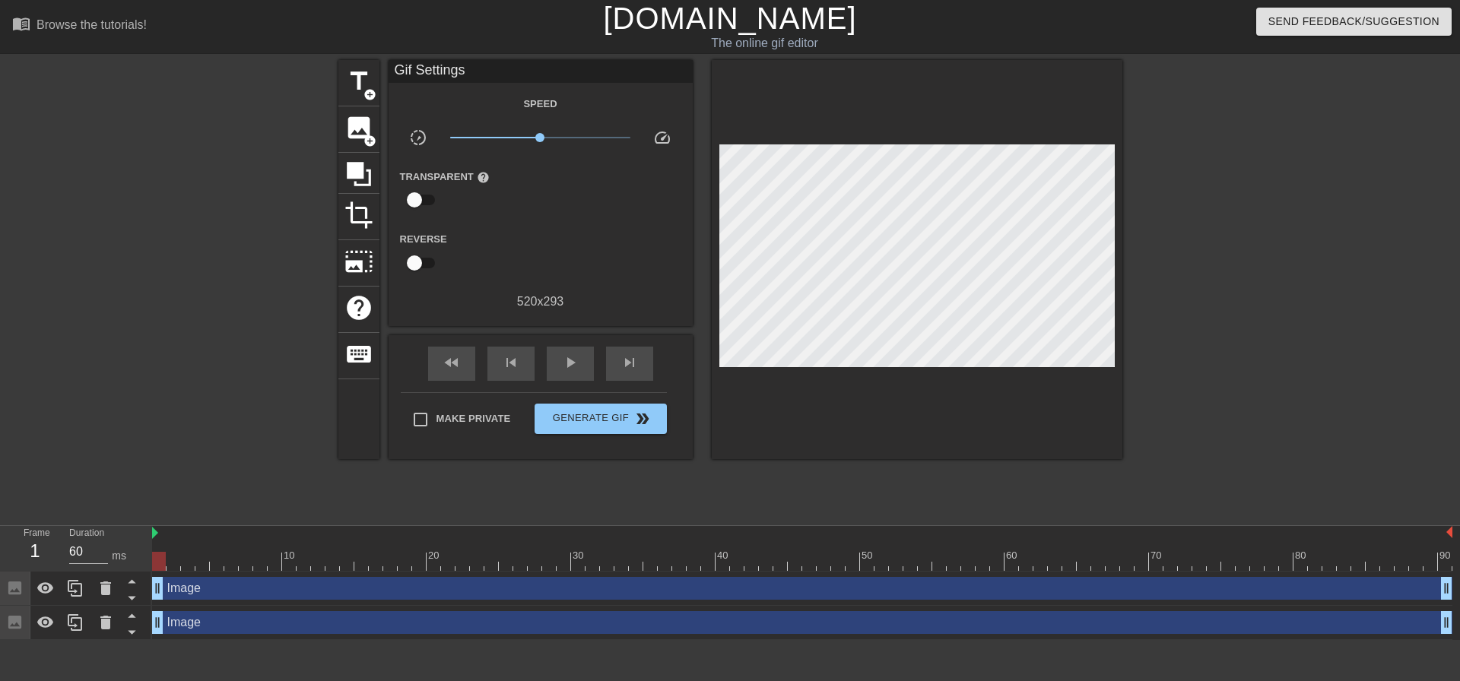
click at [1286, 290] on div at bounding box center [1255, 288] width 228 height 456
click at [151, 537] on div "Frame 1 Duration 60 ms 10 20 30 40 50 60 70 80 90 Image drag_handle drag_handle…" at bounding box center [730, 583] width 1460 height 114
click at [443, 538] on div at bounding box center [802, 533] width 1301 height 15
click at [568, 418] on span "Generate Gif double_arrow" at bounding box center [600, 419] width 119 height 18
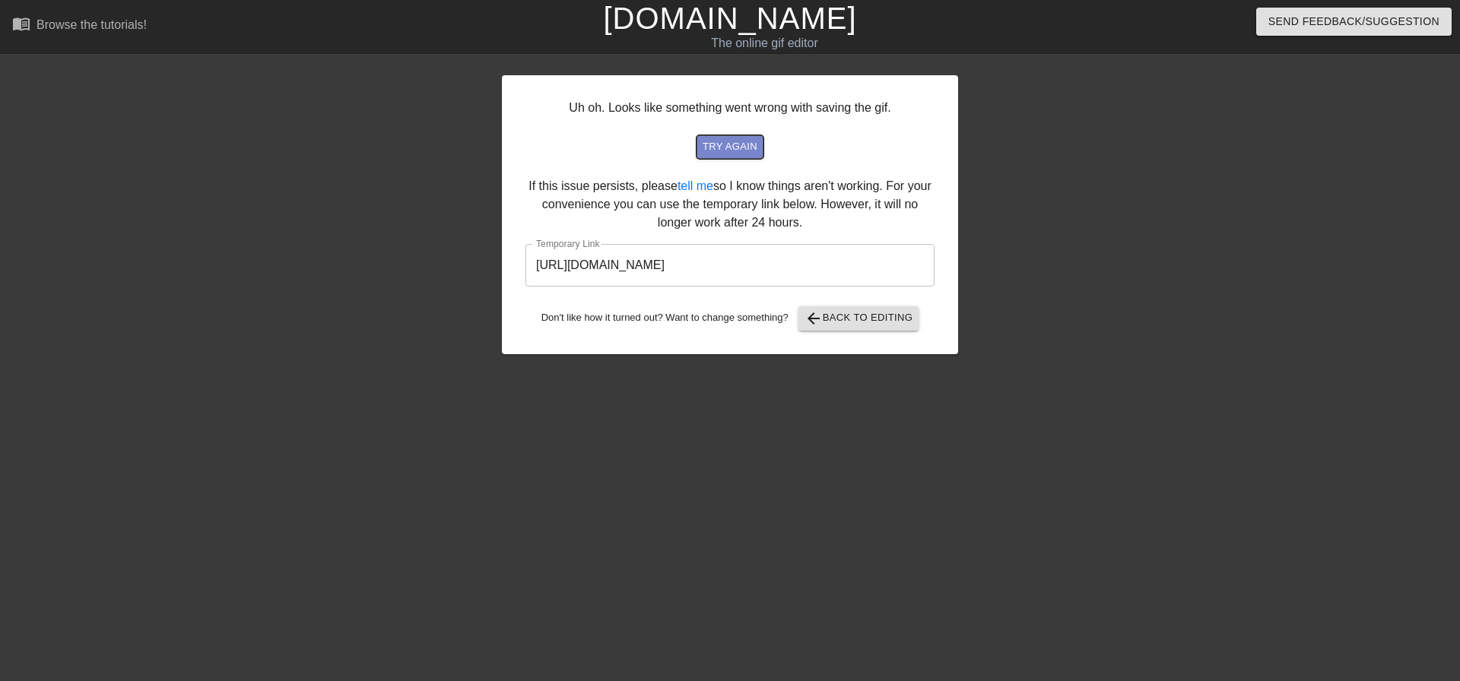
click at [726, 143] on span "try again" at bounding box center [730, 146] width 55 height 17
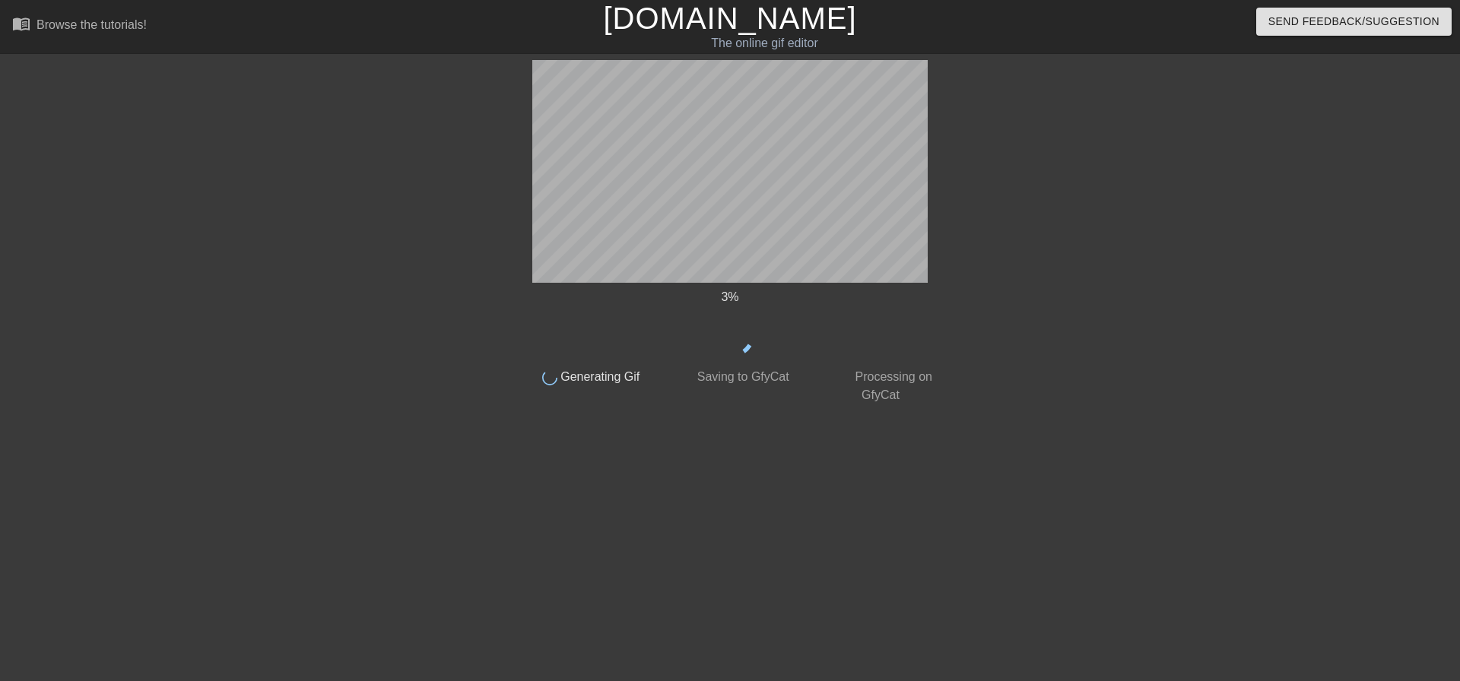
drag, startPoint x: 726, startPoint y: 143, endPoint x: 340, endPoint y: 230, distance: 395.4
click at [340, 230] on div at bounding box center [383, 288] width 228 height 456
